Goal: Communication & Community: Share content

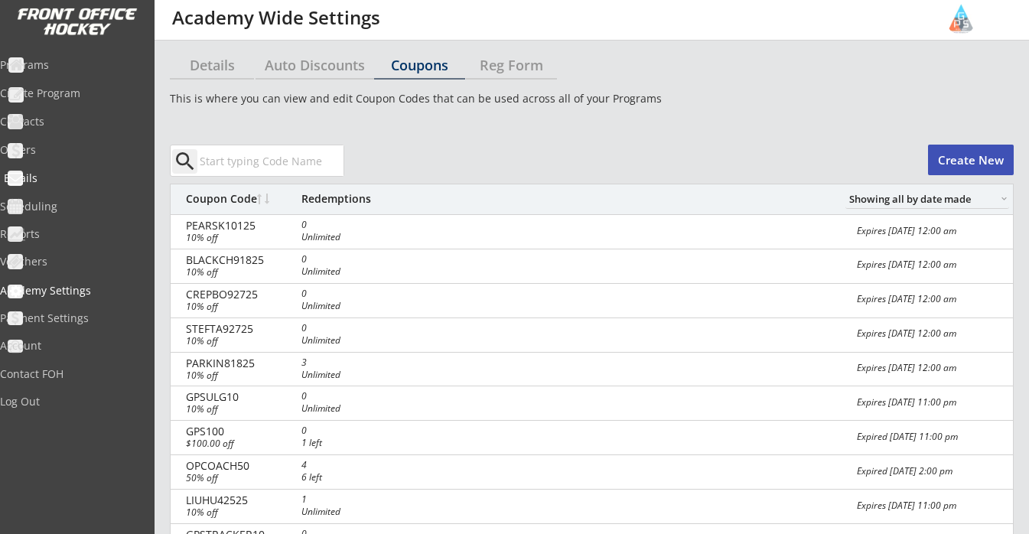
select select ""Showing all by date made""
click at [66, 69] on div "Programs" at bounding box center [73, 65] width 138 height 11
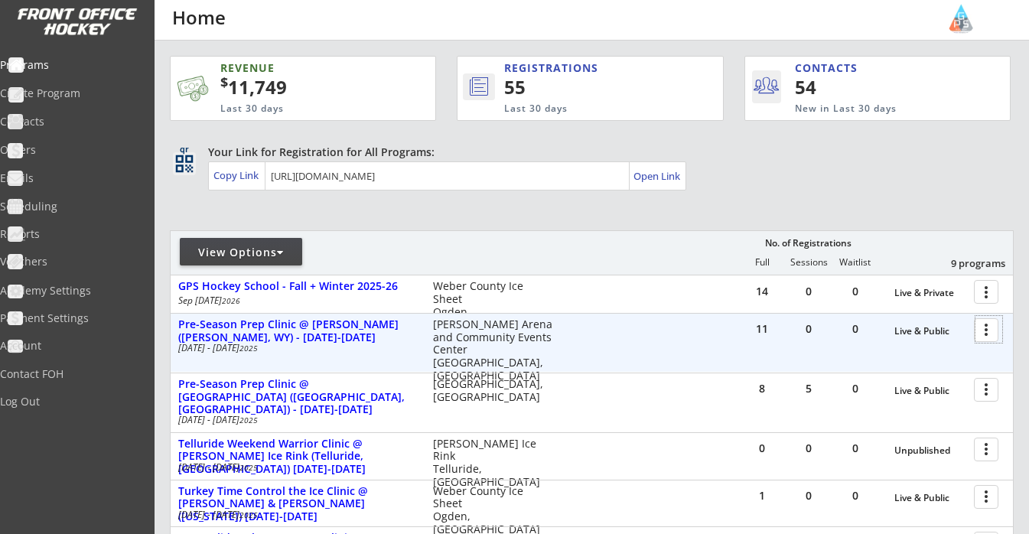
click at [984, 331] on div at bounding box center [988, 329] width 27 height 27
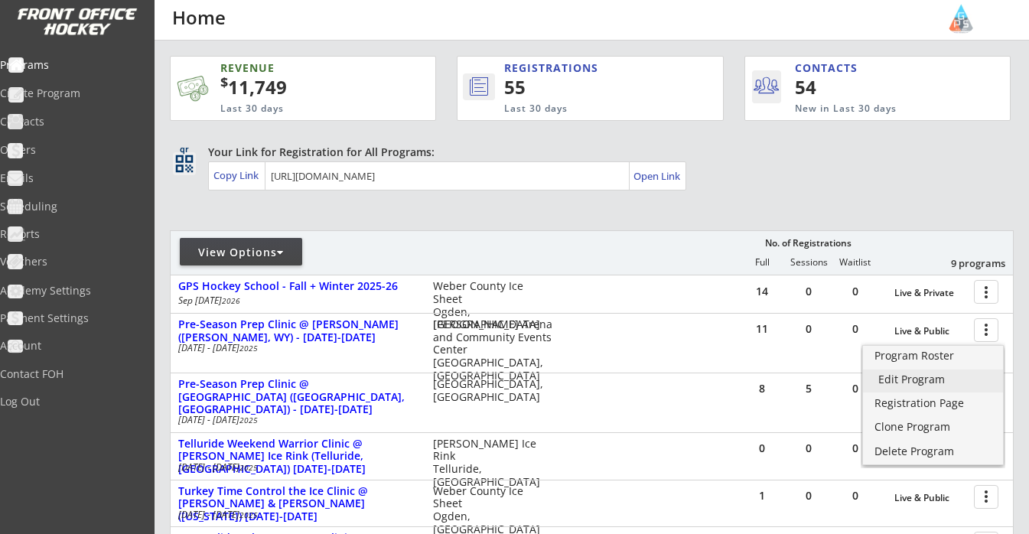
click at [929, 384] on div "Edit Program" at bounding box center [932, 379] width 109 height 11
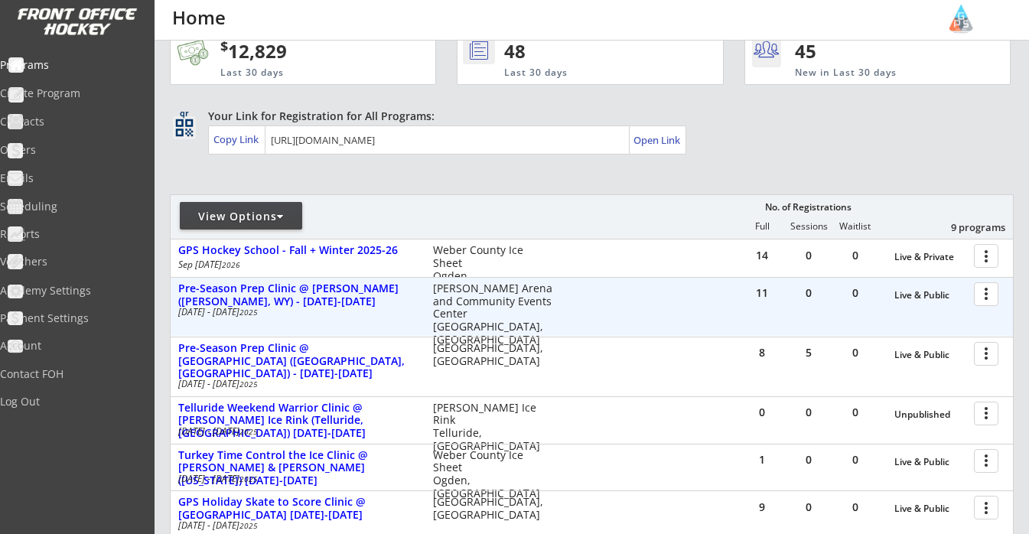
scroll to position [41, 0]
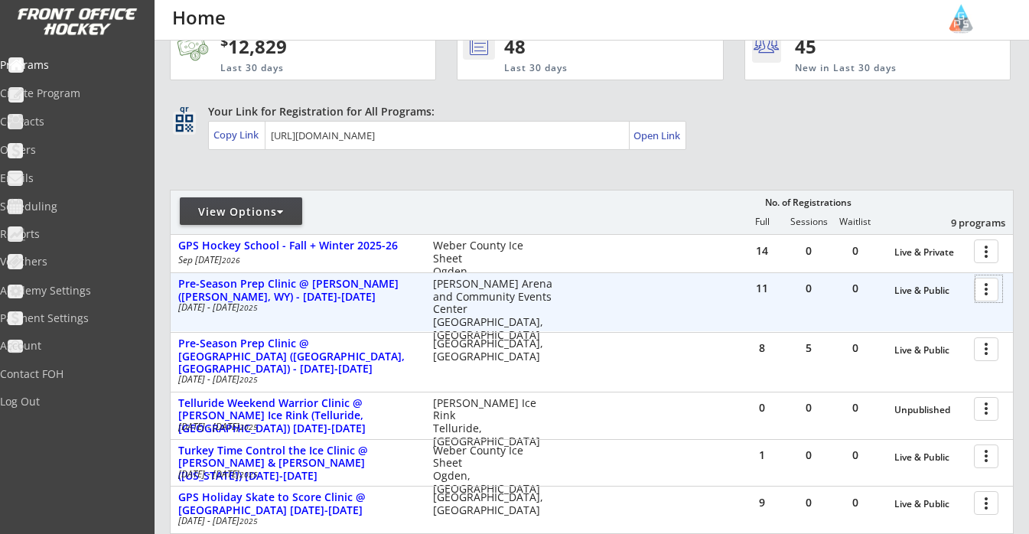
click at [985, 289] on div at bounding box center [988, 288] width 27 height 27
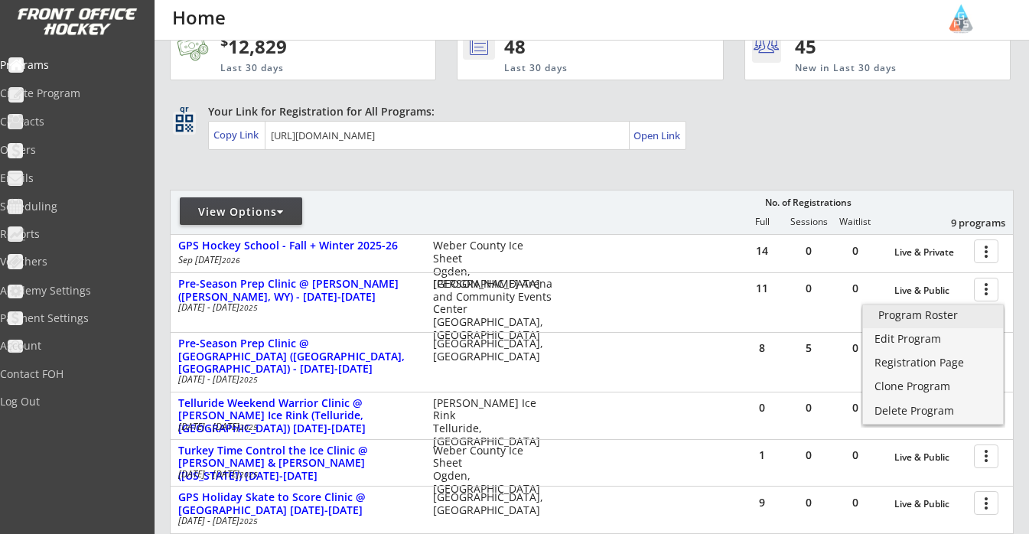
click at [947, 311] on div "Program Roster" at bounding box center [932, 315] width 109 height 11
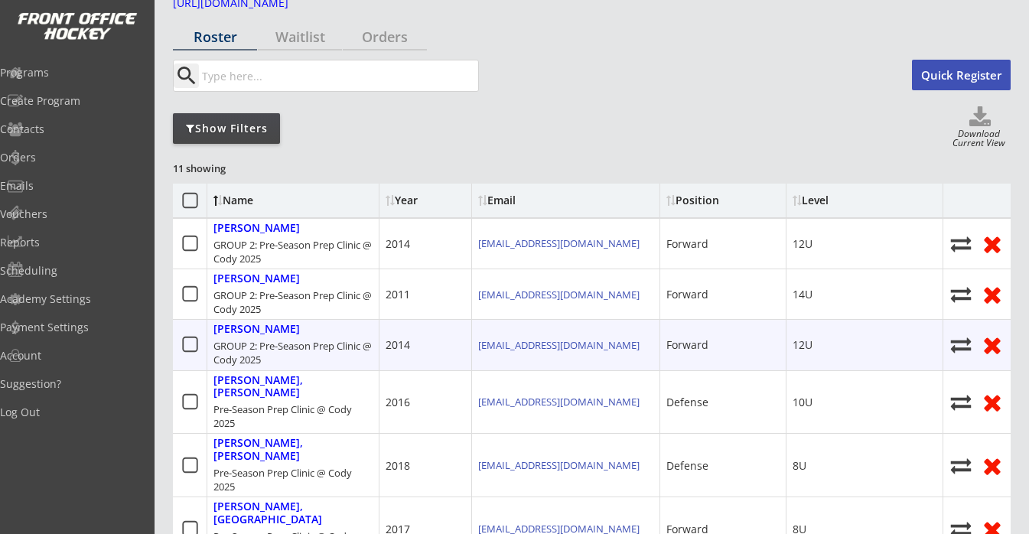
scroll to position [124, 0]
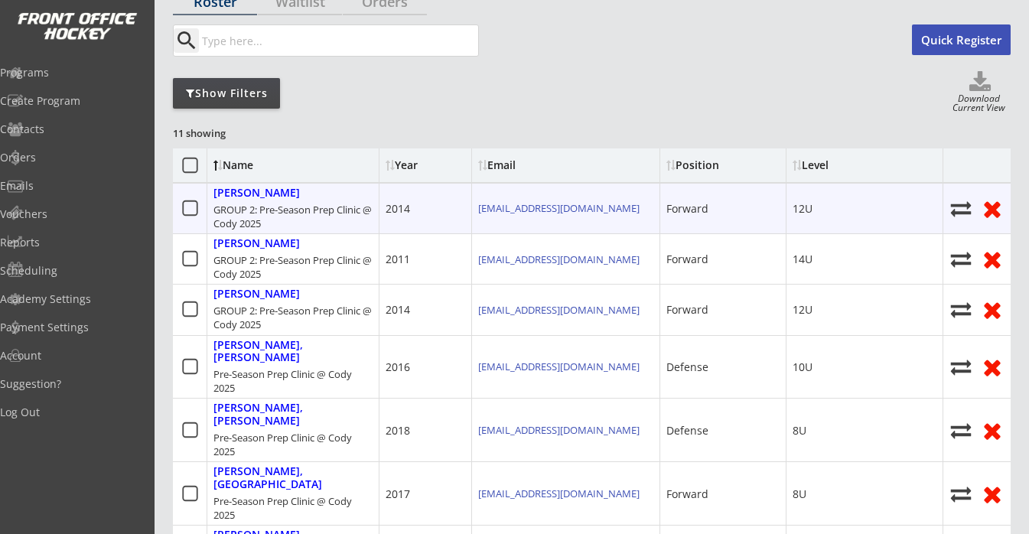
click at [966, 213] on use at bounding box center [961, 208] width 21 height 15
select select ""1348695171700984260__LOOKUP__1751520147073x171934132829421570""
select select ""1348695171700984260__LOOKUP__1751520147073x724178706857459700""
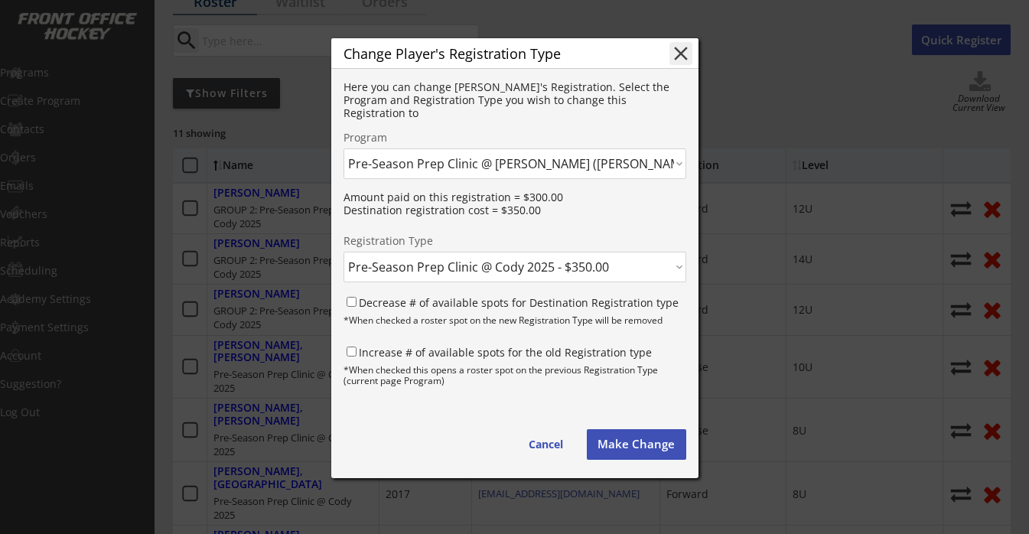
click at [642, 438] on button "Make Change" at bounding box center [636, 444] width 99 height 31
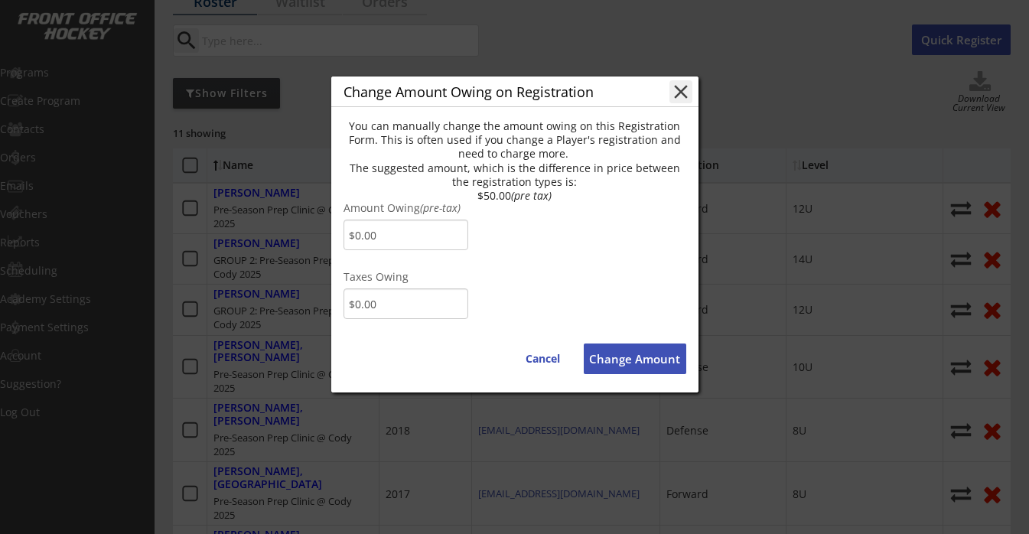
click at [688, 93] on button "close" at bounding box center [680, 91] width 23 height 23
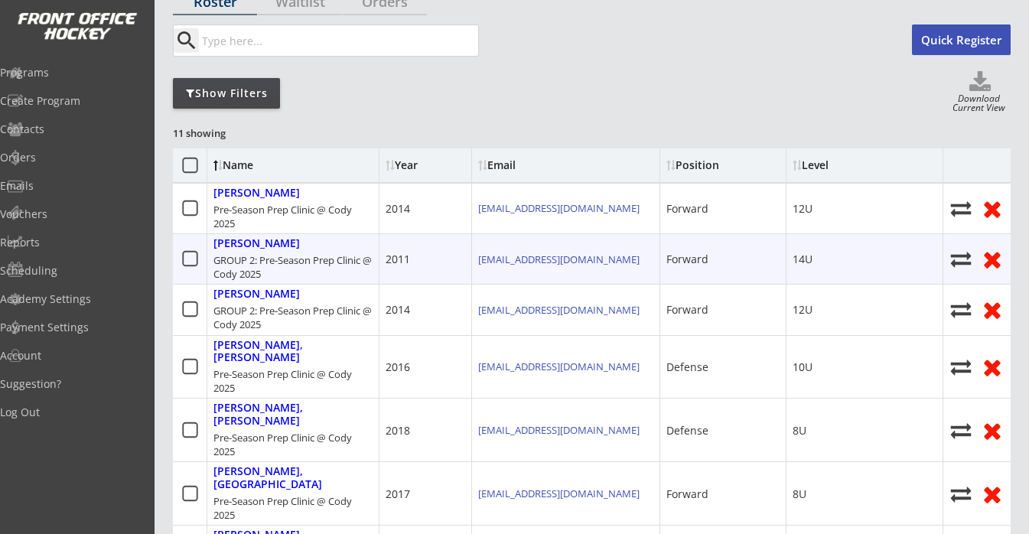
click at [955, 255] on use at bounding box center [961, 259] width 21 height 15
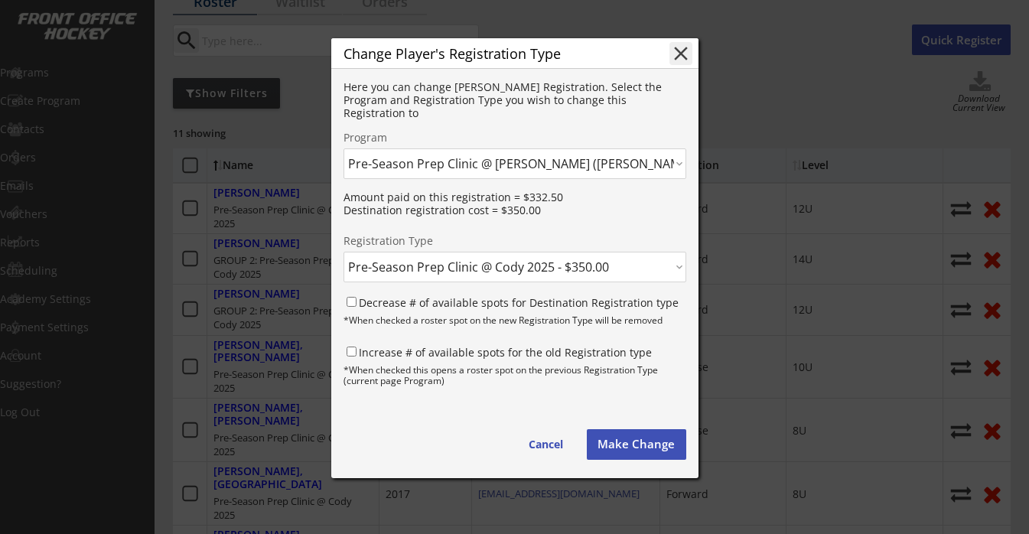
click at [627, 442] on button "Make Change" at bounding box center [636, 444] width 99 height 31
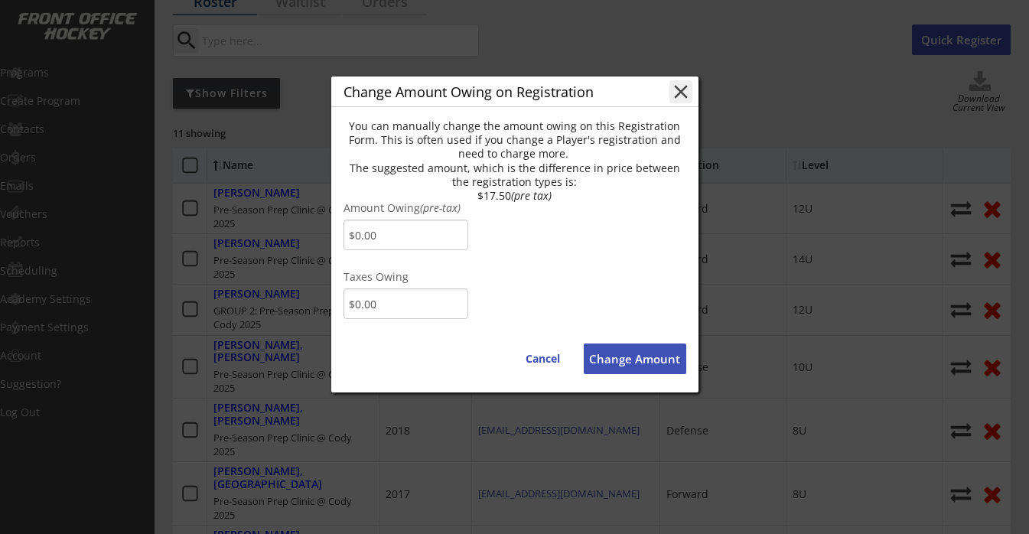
click at [688, 82] on button "close" at bounding box center [680, 91] width 23 height 23
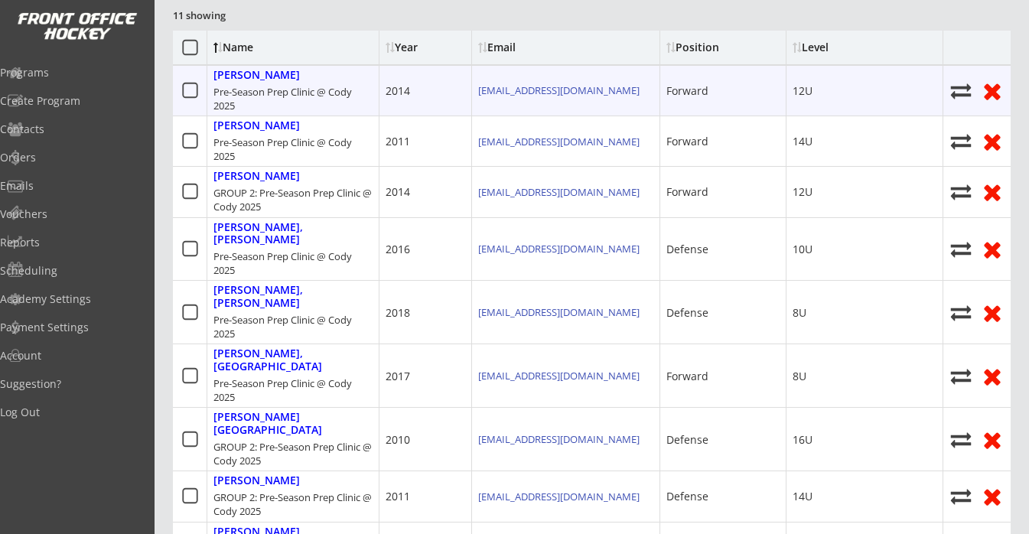
scroll to position [252, 0]
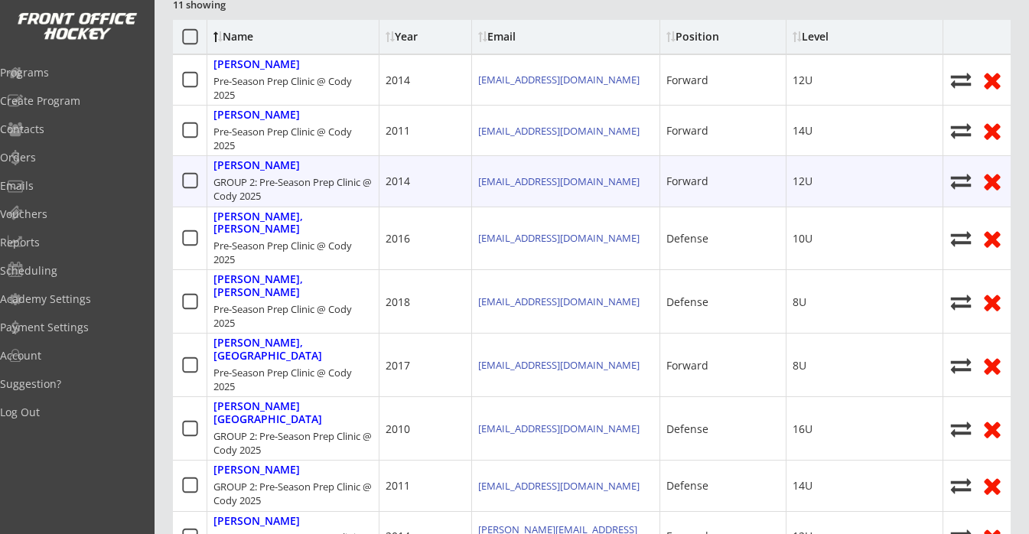
click at [954, 180] on icon at bounding box center [960, 181] width 23 height 21
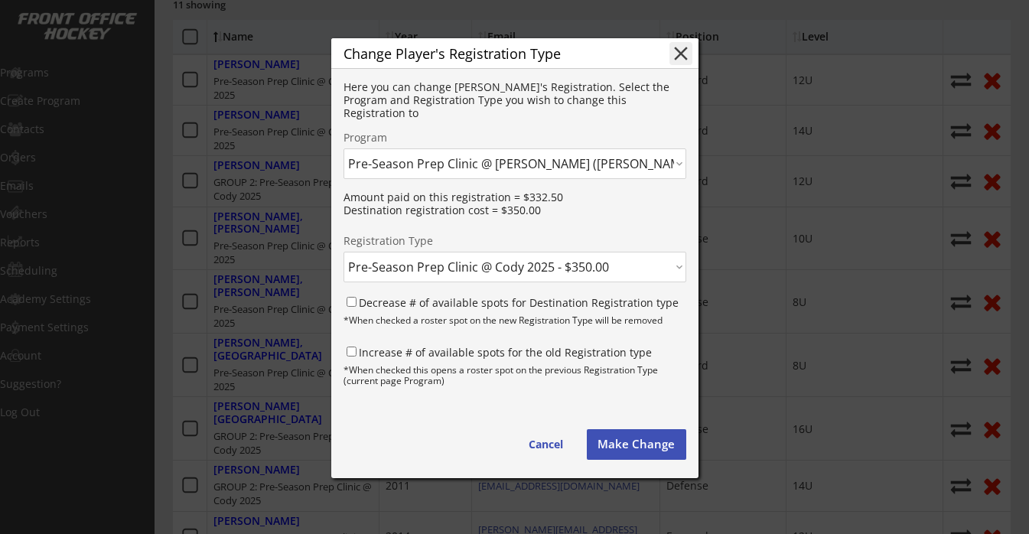
click at [636, 437] on button "Make Change" at bounding box center [636, 444] width 99 height 31
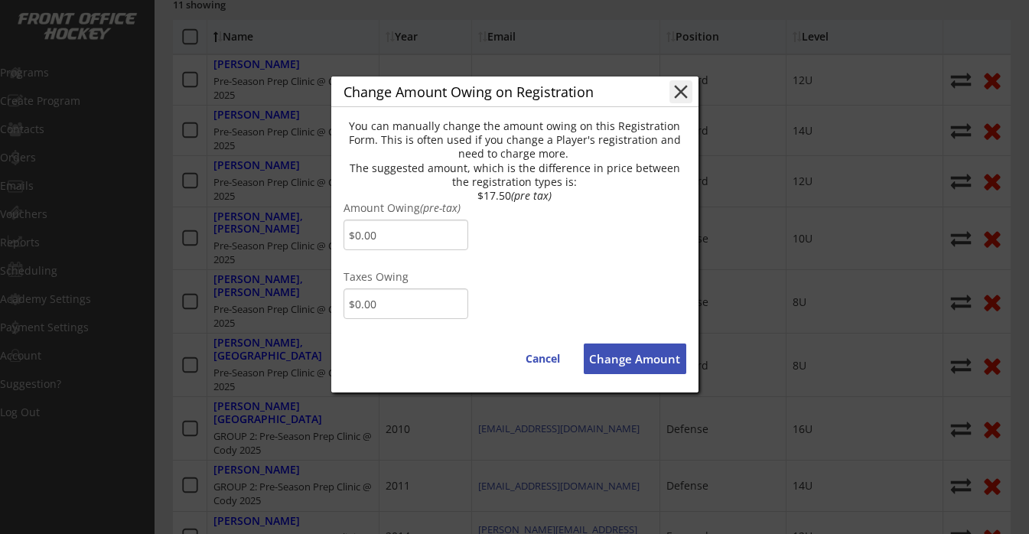
click at [673, 93] on button "close" at bounding box center [680, 91] width 23 height 23
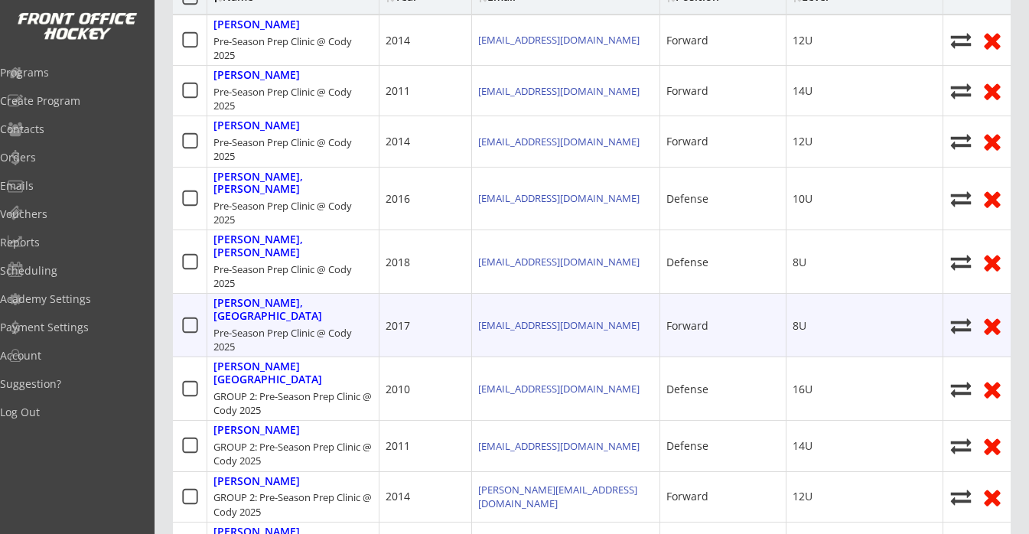
scroll to position [439, 0]
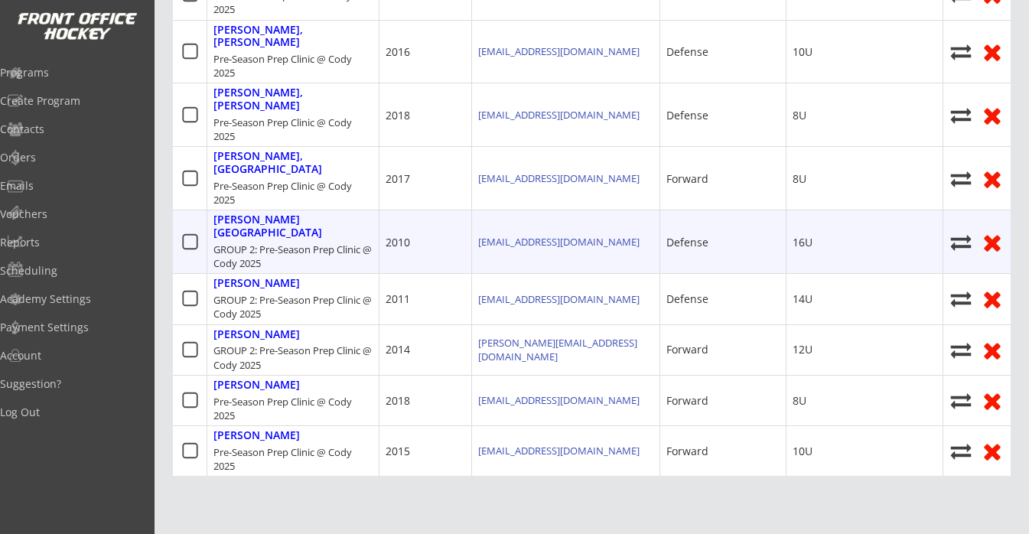
click at [969, 232] on icon at bounding box center [960, 242] width 23 height 21
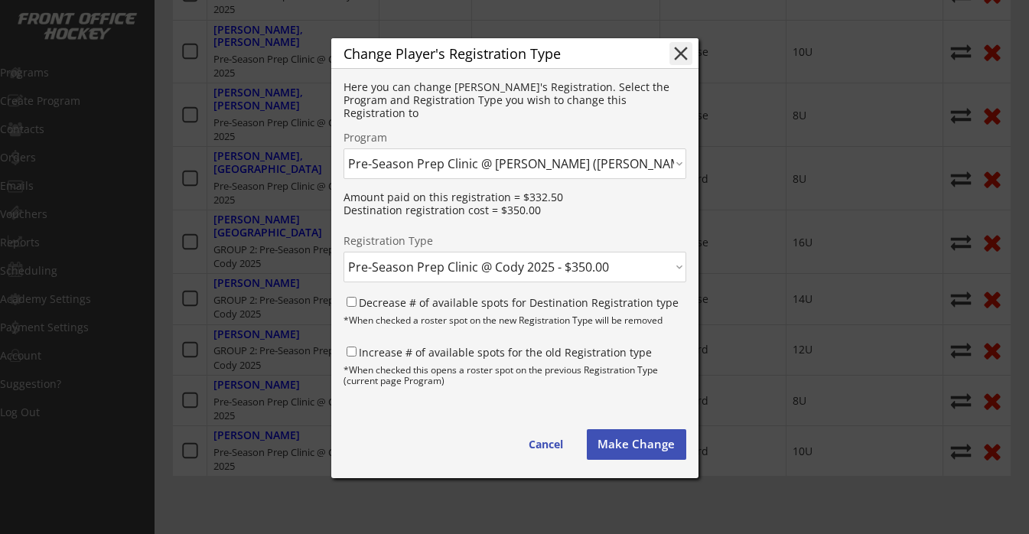
click at [614, 446] on button "Make Change" at bounding box center [636, 444] width 99 height 31
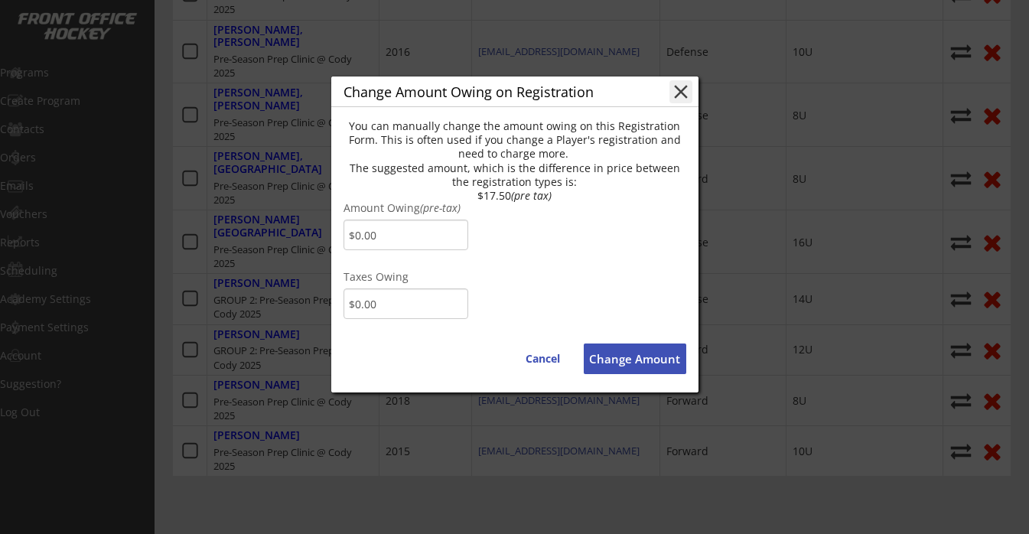
click at [691, 93] on button "close" at bounding box center [680, 91] width 23 height 23
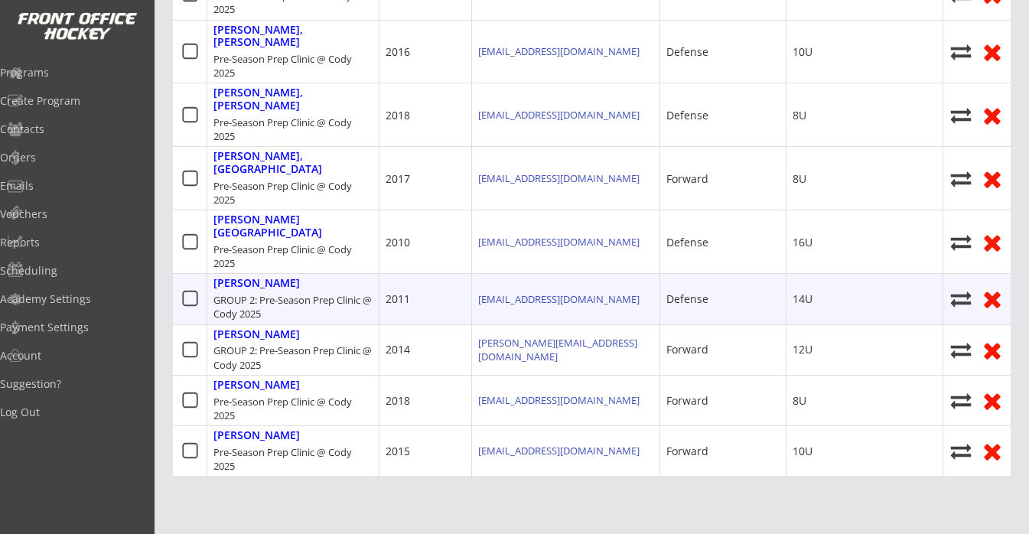
click at [971, 288] on icon at bounding box center [960, 298] width 23 height 21
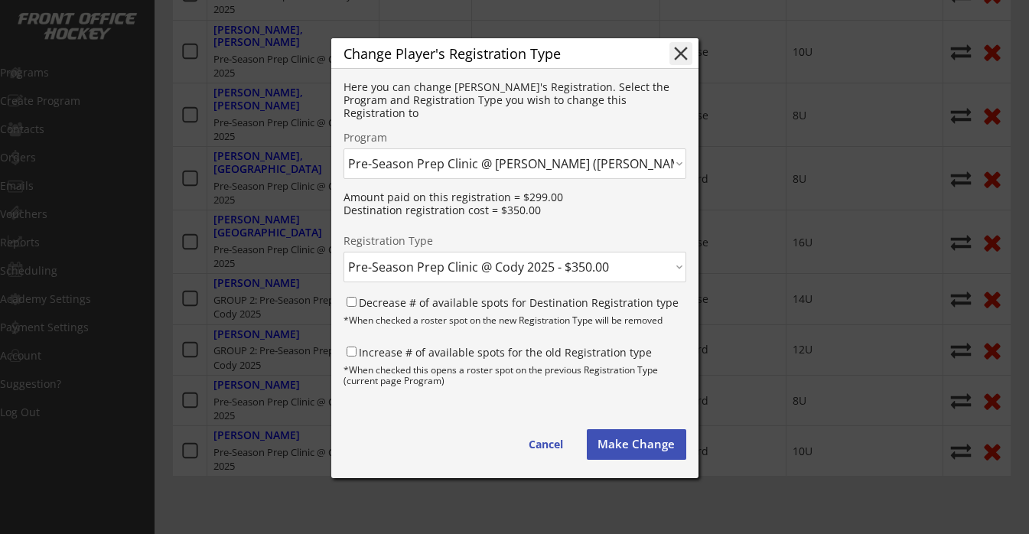
click at [617, 441] on button "Make Change" at bounding box center [636, 444] width 99 height 31
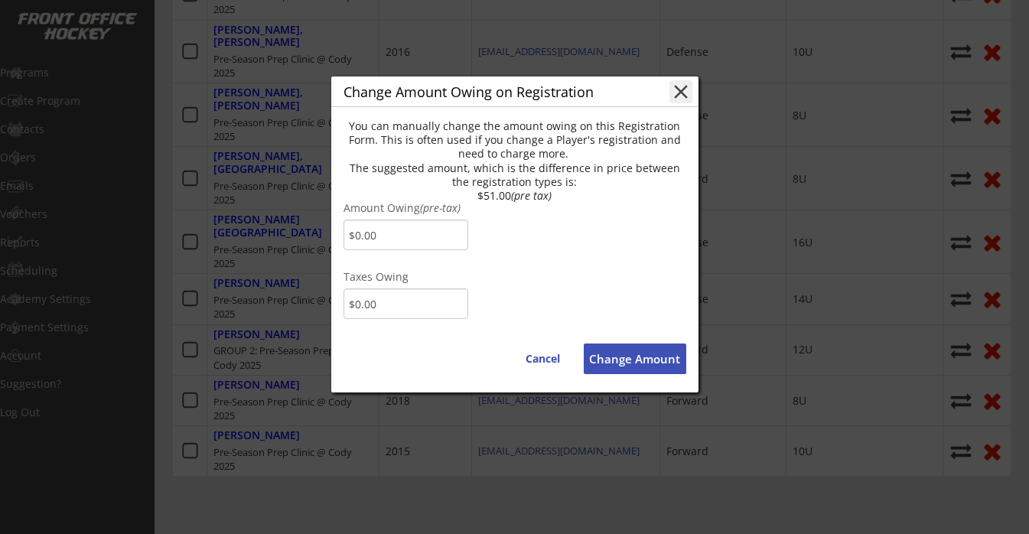
click at [681, 93] on button "close" at bounding box center [680, 91] width 23 height 23
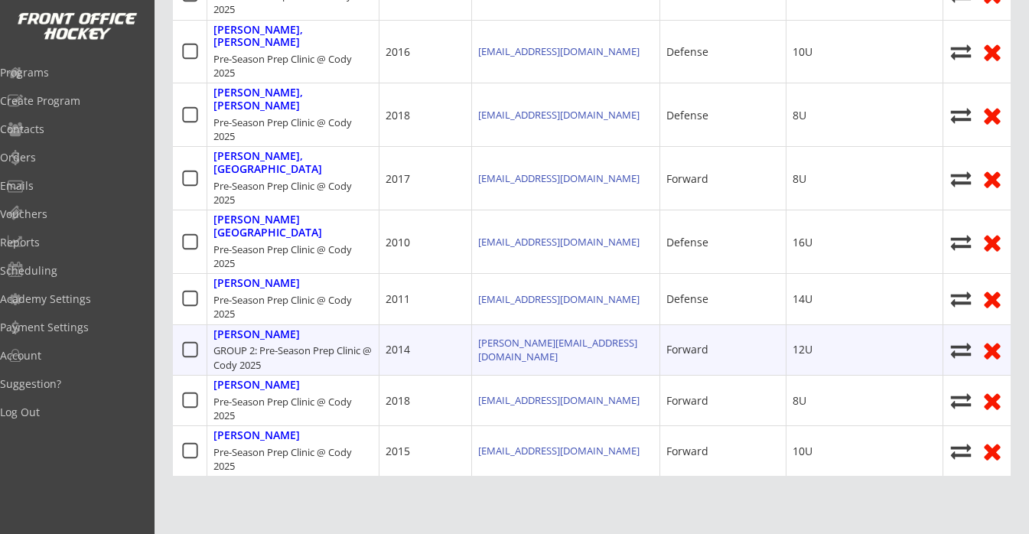
click at [958, 343] on use at bounding box center [961, 350] width 21 height 15
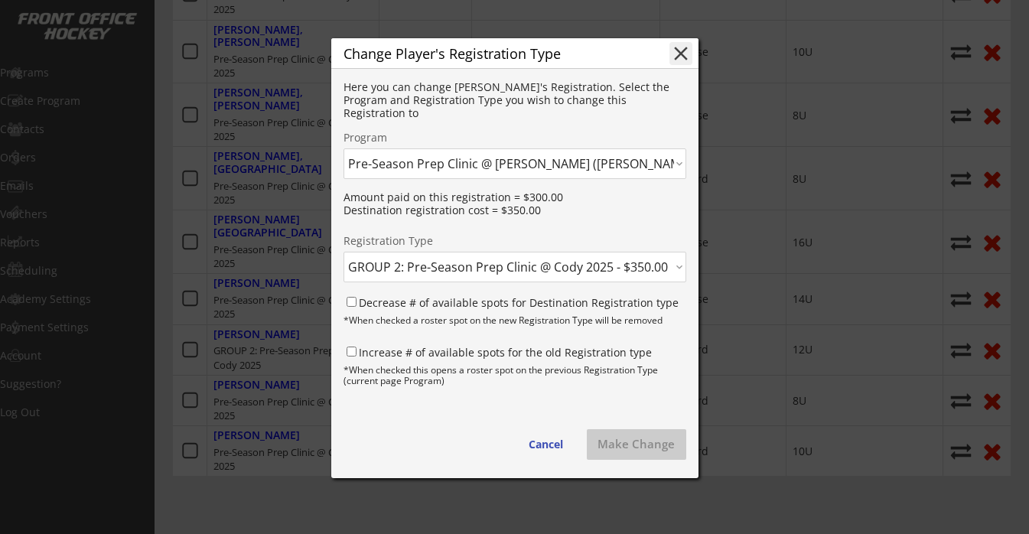
select select ""1348695171700984260__LOOKUP__1751520147073x562031914170187800""
click at [649, 448] on button "Make Change" at bounding box center [636, 444] width 99 height 31
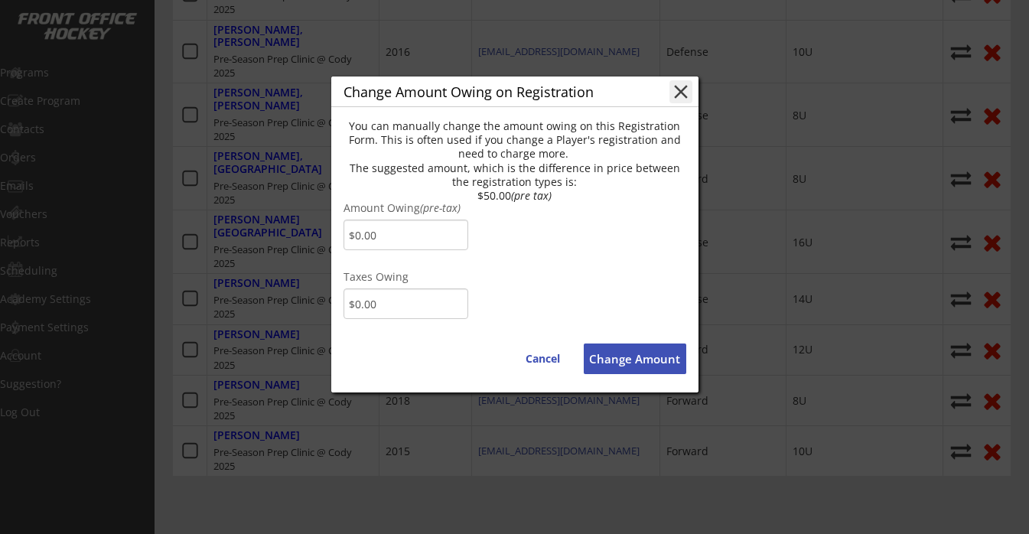
click at [684, 92] on button "close" at bounding box center [680, 91] width 23 height 23
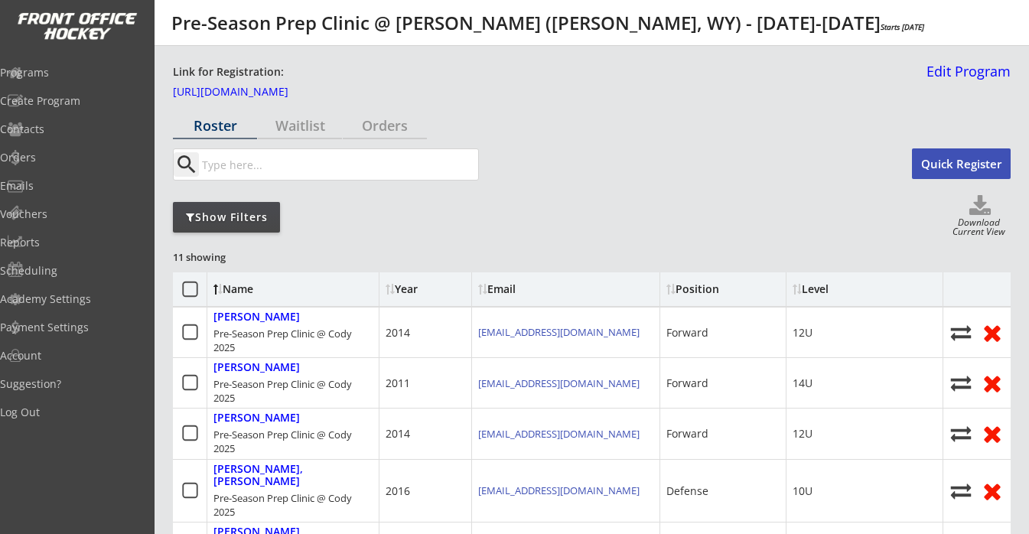
scroll to position [0, 0]
click at [187, 288] on icon at bounding box center [190, 289] width 19 height 19
click at [219, 37] on button "Write Email" at bounding box center [123, 22] width 192 height 31
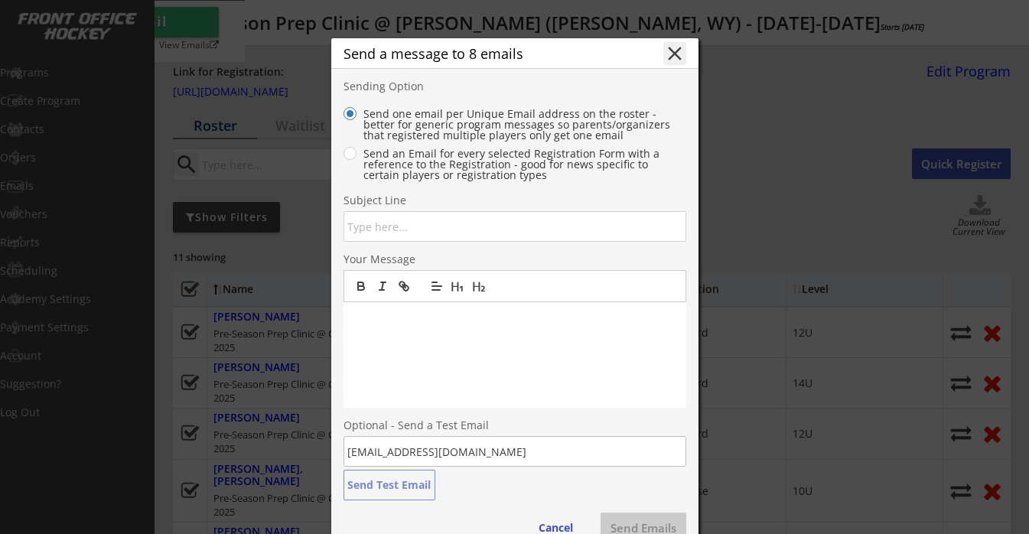
click at [675, 54] on button "close" at bounding box center [674, 53] width 23 height 23
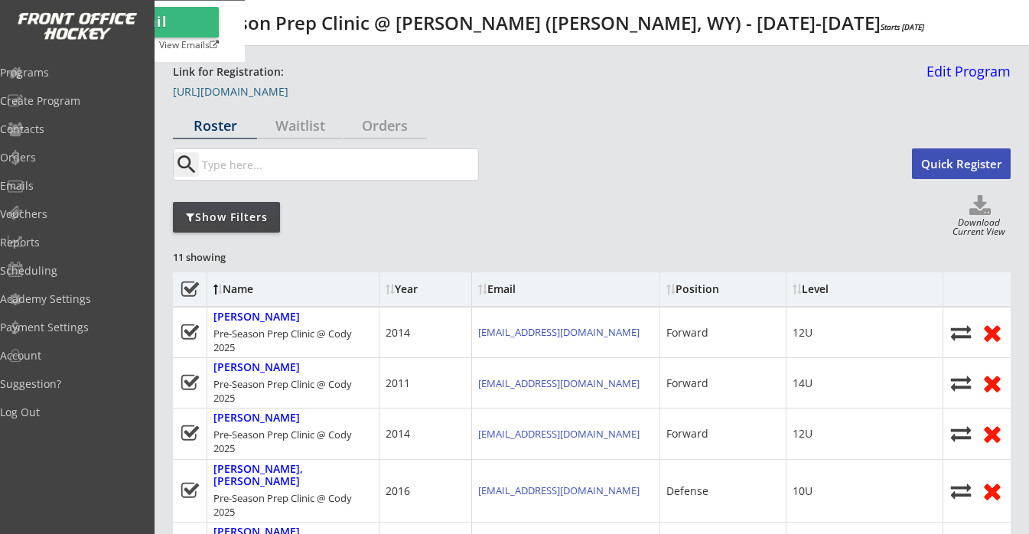
click at [326, 93] on link "https://frontofficehockey.com/grunnahpowerskating-event/1751520147073x724178706…" at bounding box center [249, 94] width 153 height 17
click at [219, 37] on button "Write Email" at bounding box center [123, 22] width 192 height 31
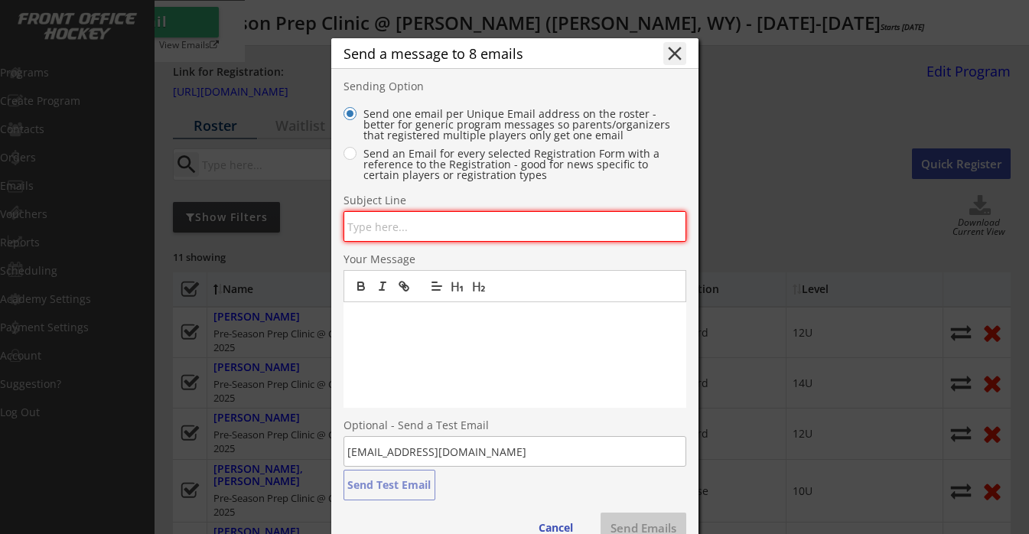
type input "G"
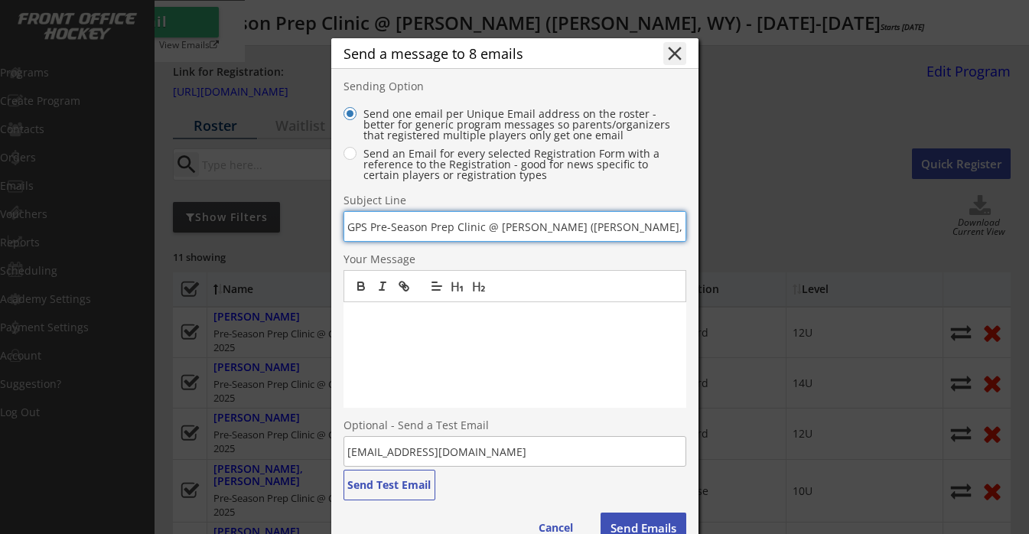
click at [517, 228] on input "input" at bounding box center [514, 226] width 343 height 31
click at [520, 230] on input "input" at bounding box center [514, 226] width 343 height 31
type input "GPS Pre-Season Prep Clinic @ Riley Arena (Cody, WY)"
click at [437, 353] on div at bounding box center [514, 355] width 343 height 106
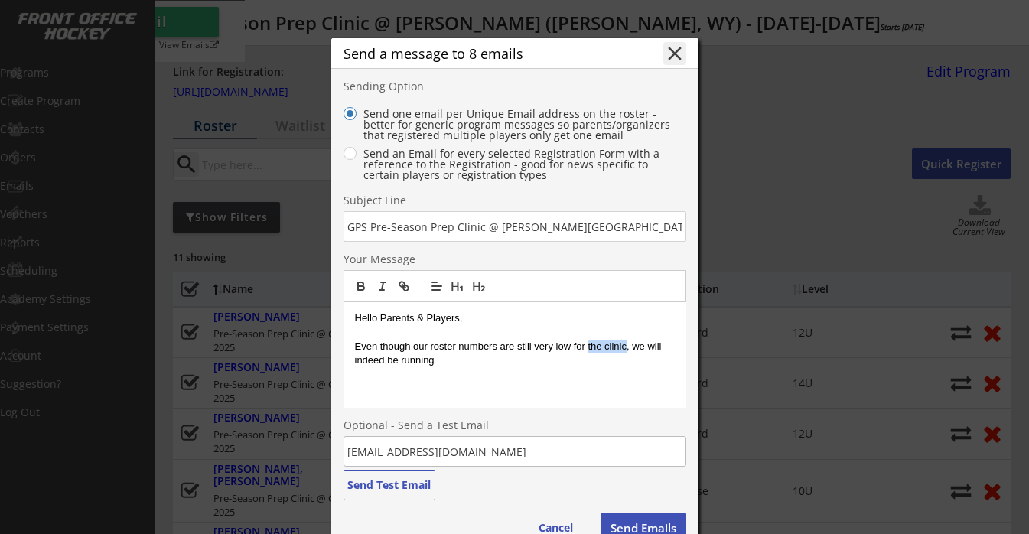
drag, startPoint x: 626, startPoint y: 346, endPoint x: 589, endPoint y: 346, distance: 37.5
click at [589, 346] on p "Even though our roster numbers are still very low for the clinic, we will indee…" at bounding box center [515, 354] width 320 height 28
click at [494, 358] on p "Even though our roster numbers are still very low for next weekend, we will ind…" at bounding box center [515, 354] width 320 height 28
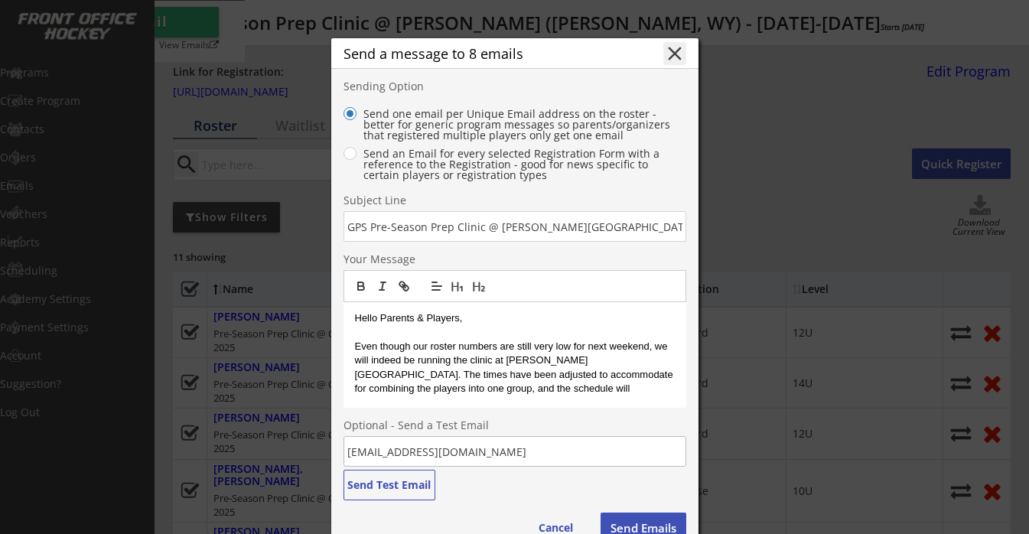
click at [370, 388] on p "Even though our roster numbers are still very low for next weekend, we will ind…" at bounding box center [515, 368] width 320 height 57
click at [454, 385] on p "Even though our roster numbers are still very low for next weekend, we will ind…" at bounding box center [515, 368] width 320 height 57
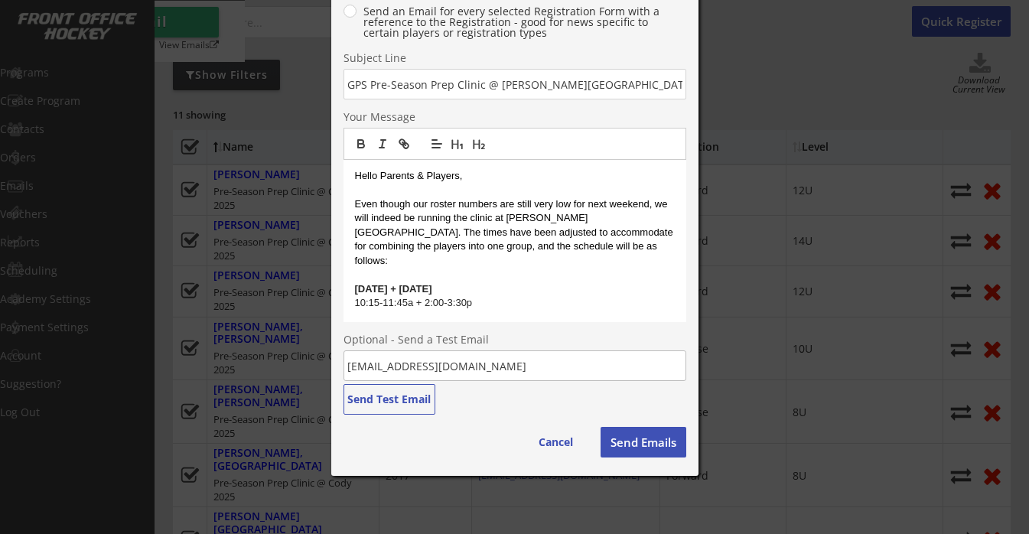
scroll to position [147, 0]
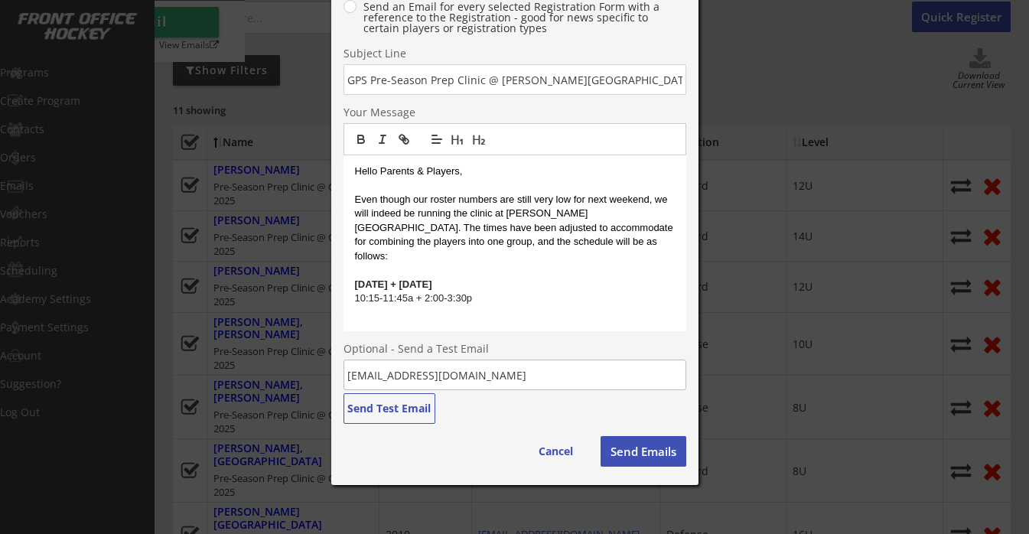
click at [392, 263] on p at bounding box center [515, 270] width 320 height 14
click at [461, 278] on p "Saturday + Sunday" at bounding box center [515, 285] width 320 height 14
click at [357, 278] on strong "Saturday + Sunday" at bounding box center [393, 283] width 77 height 11
click at [410, 306] on p at bounding box center [515, 313] width 320 height 14
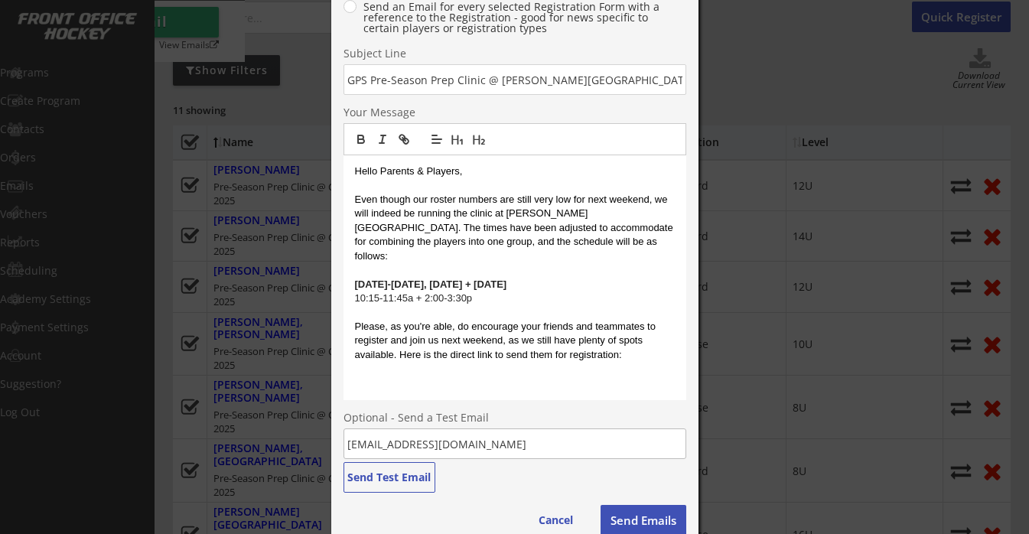
click at [519, 340] on p "Please, as you're able, do encourage your friends and teammates to register and…" at bounding box center [515, 341] width 320 height 42
click at [549, 338] on p "Please, as you're able, do encourage your friends and teammates to register and…" at bounding box center [515, 341] width 320 height 42
click at [454, 390] on p at bounding box center [515, 397] width 320 height 14
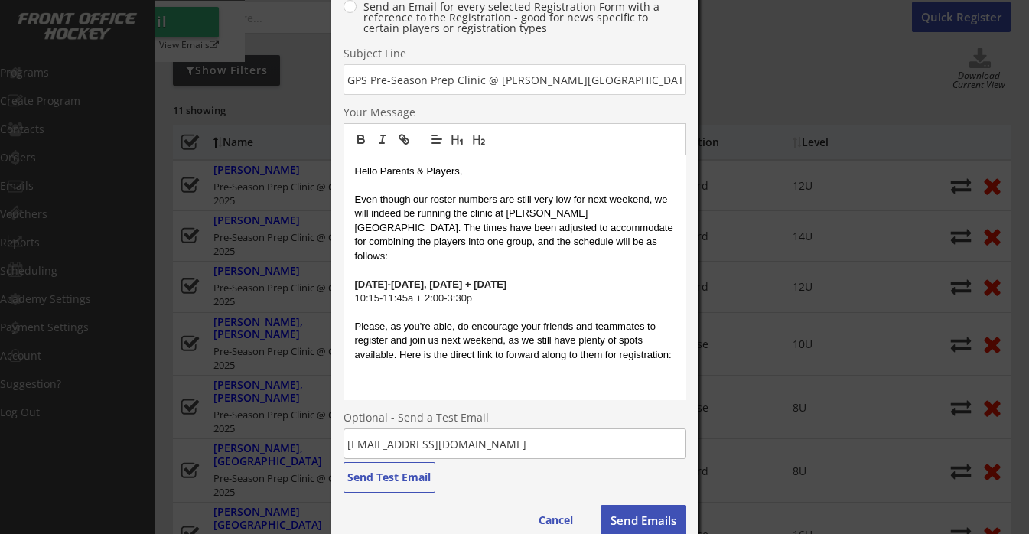
click at [447, 376] on p at bounding box center [515, 383] width 320 height 14
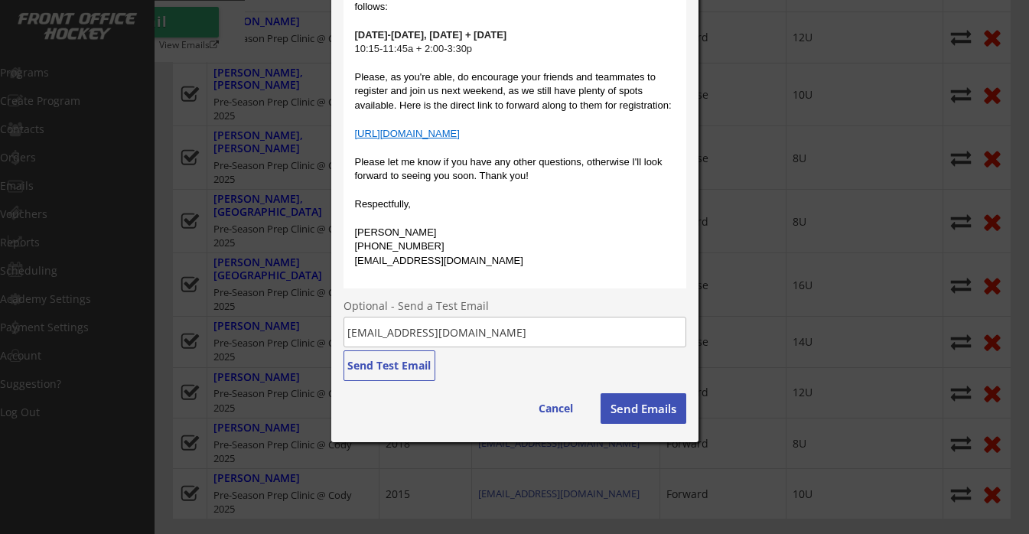
scroll to position [406, 0]
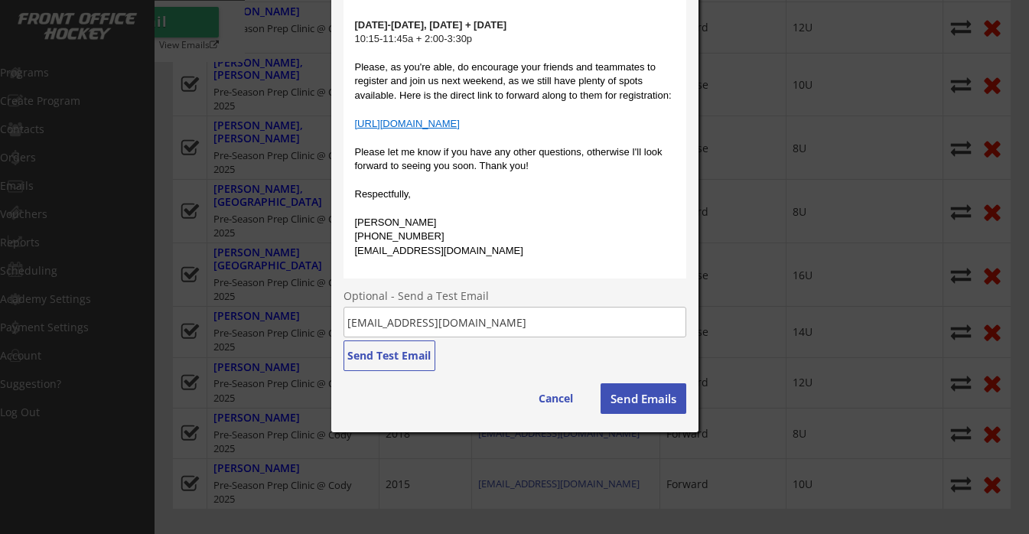
click at [648, 402] on button "Send Emails" at bounding box center [643, 398] width 86 height 31
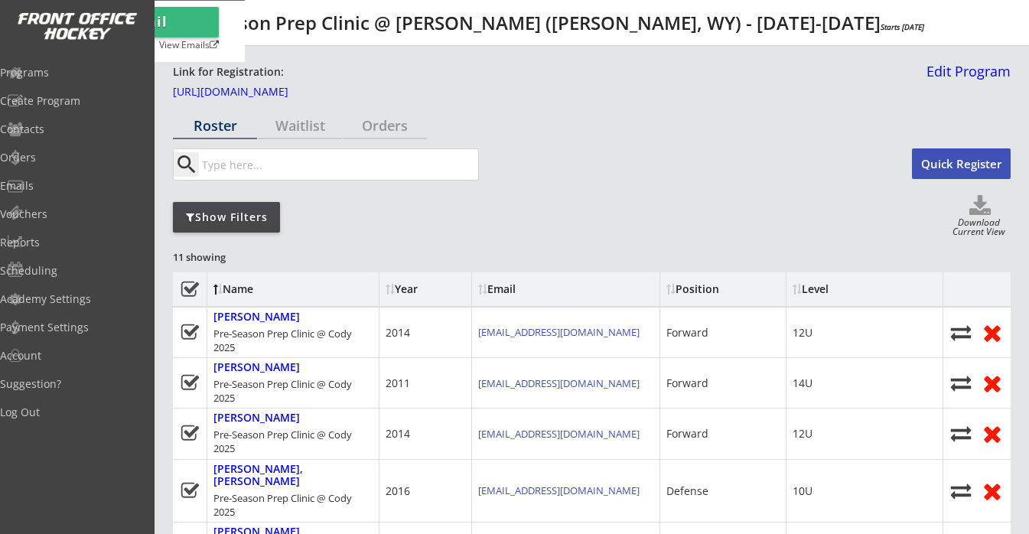
scroll to position [0, 0]
click at [942, 73] on link "Edit Program" at bounding box center [965, 77] width 90 height 27
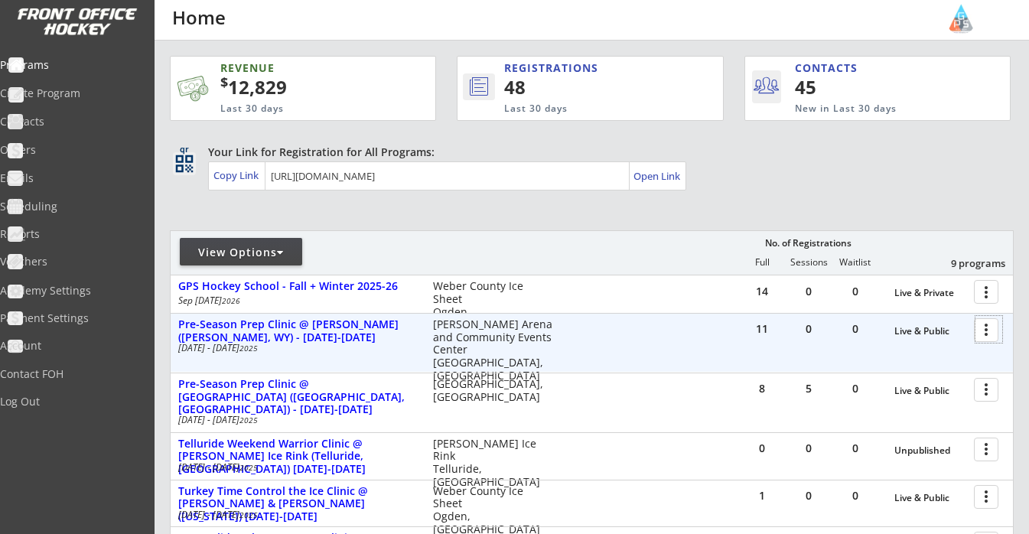
click at [990, 337] on div at bounding box center [988, 329] width 27 height 27
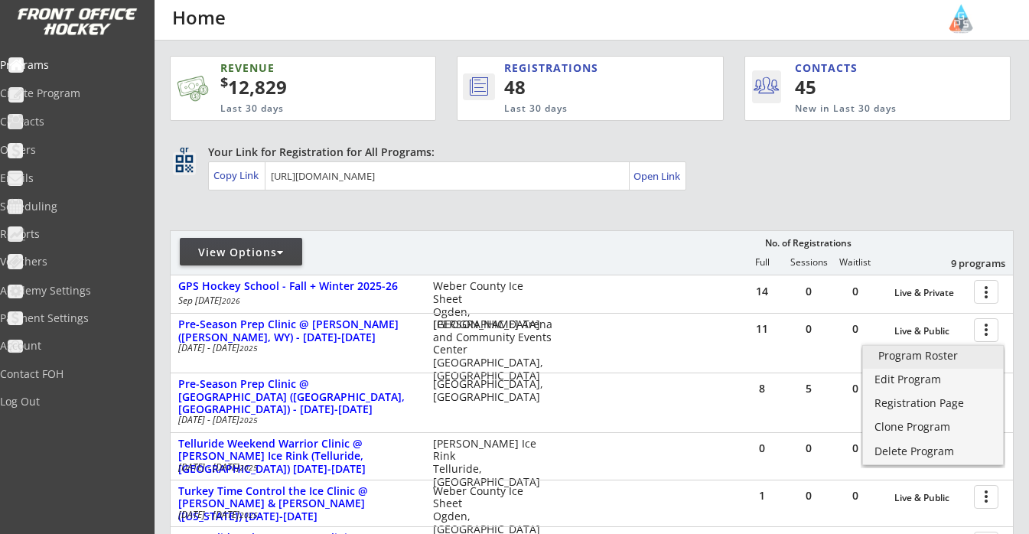
click at [939, 353] on div "Program Roster" at bounding box center [932, 355] width 109 height 11
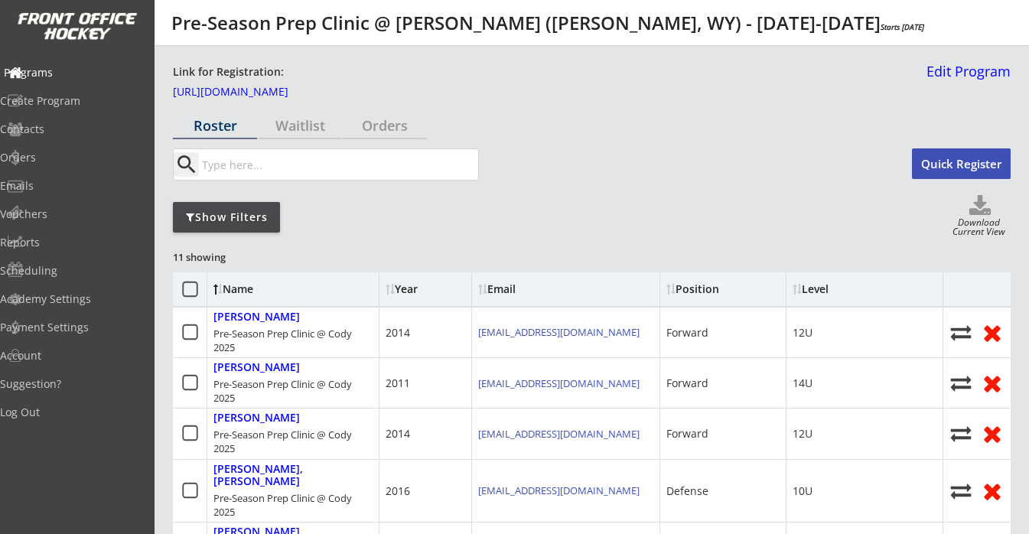
click at [79, 72] on div "Programs" at bounding box center [73, 72] width 138 height 11
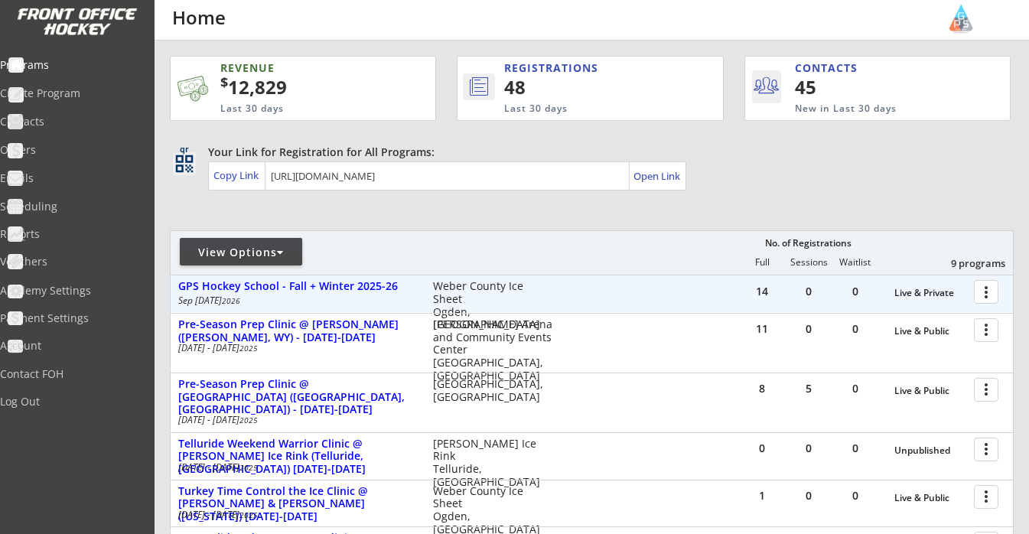
click at [324, 283] on div "GPS Hockey School - Fall + Winter 2025-26" at bounding box center [297, 286] width 239 height 13
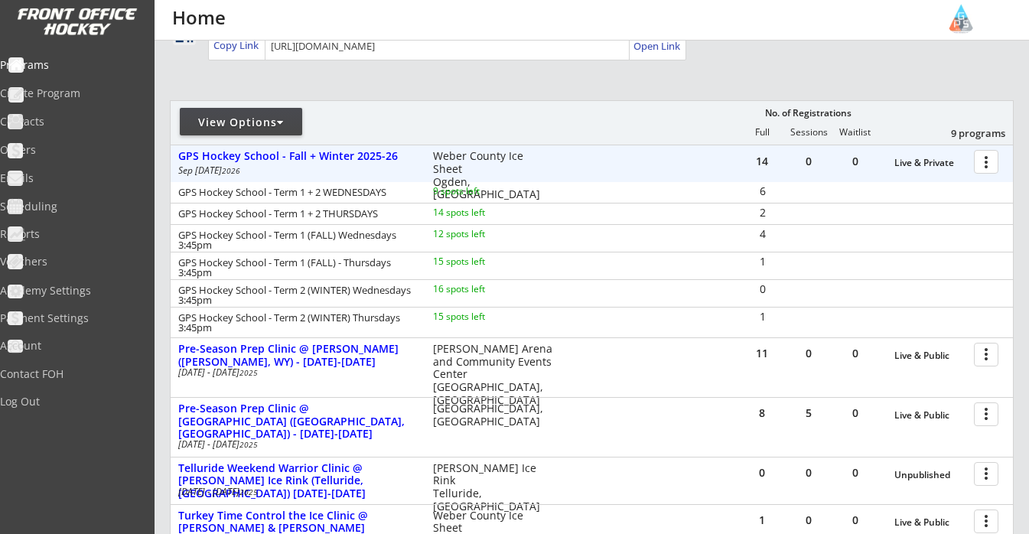
scroll to position [131, 0]
